Goal: Information Seeking & Learning: Learn about a topic

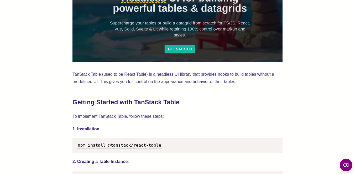
scroll to position [788, 0]
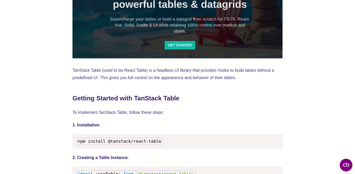
click at [157, 77] on p "TanStack Table (used to be React Table) is a headless UI library that provides …" at bounding box center [177, 74] width 210 height 15
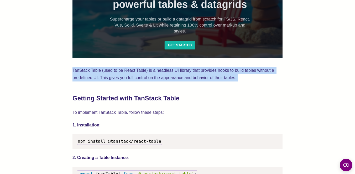
click at [157, 77] on p "TanStack Table (used to be React Table) is a headless UI library that provides …" at bounding box center [177, 74] width 210 height 15
click at [191, 84] on div "Data grids are everyday matter when building web applications. Two popular libr…" at bounding box center [177, 90] width 210 height 1332
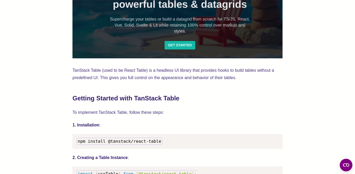
click at [175, 74] on p "TanStack Table (used to be React Table) is a headless UI library that provides …" at bounding box center [177, 74] width 210 height 15
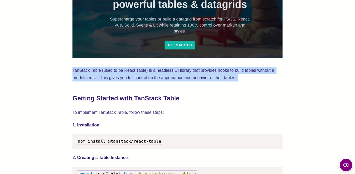
click at [175, 74] on p "TanStack Table (used to be React Table) is a headless UI library that provides …" at bounding box center [177, 74] width 210 height 15
click at [184, 79] on p "TanStack Table (used to be React Table) is a headless UI library that provides …" at bounding box center [177, 74] width 210 height 15
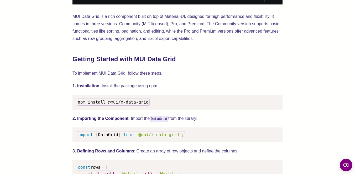
scroll to position [397, 0]
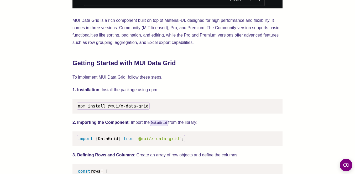
click at [160, 65] on h2 "Getting Started with MUI Data Grid" at bounding box center [177, 63] width 210 height 8
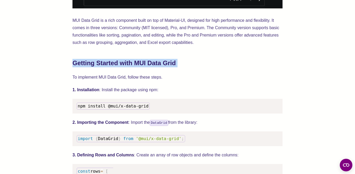
click at [160, 65] on h2 "Getting Started with MUI Data Grid" at bounding box center [177, 63] width 210 height 8
drag, startPoint x: 160, startPoint y: 65, endPoint x: 156, endPoint y: 65, distance: 4.5
click at [159, 65] on h2 "Getting Started with MUI Data Grid" at bounding box center [177, 63] width 210 height 8
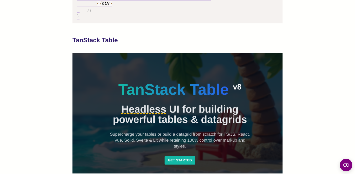
scroll to position [674, 0]
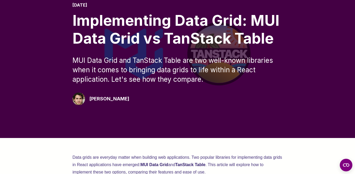
scroll to position [0, 0]
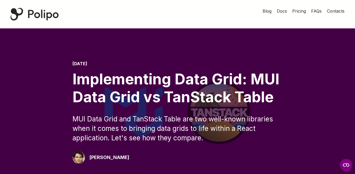
click at [118, 92] on div "Implementing Data Grid: MUI Data Grid vs TanStack Table" at bounding box center [177, 87] width 210 height 35
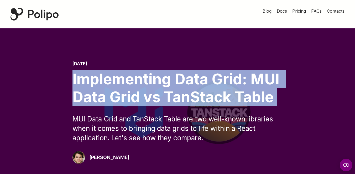
click at [118, 92] on div "Implementing Data Grid: MUI Data Grid vs TanStack Table" at bounding box center [177, 87] width 210 height 35
